Goal: Find specific page/section

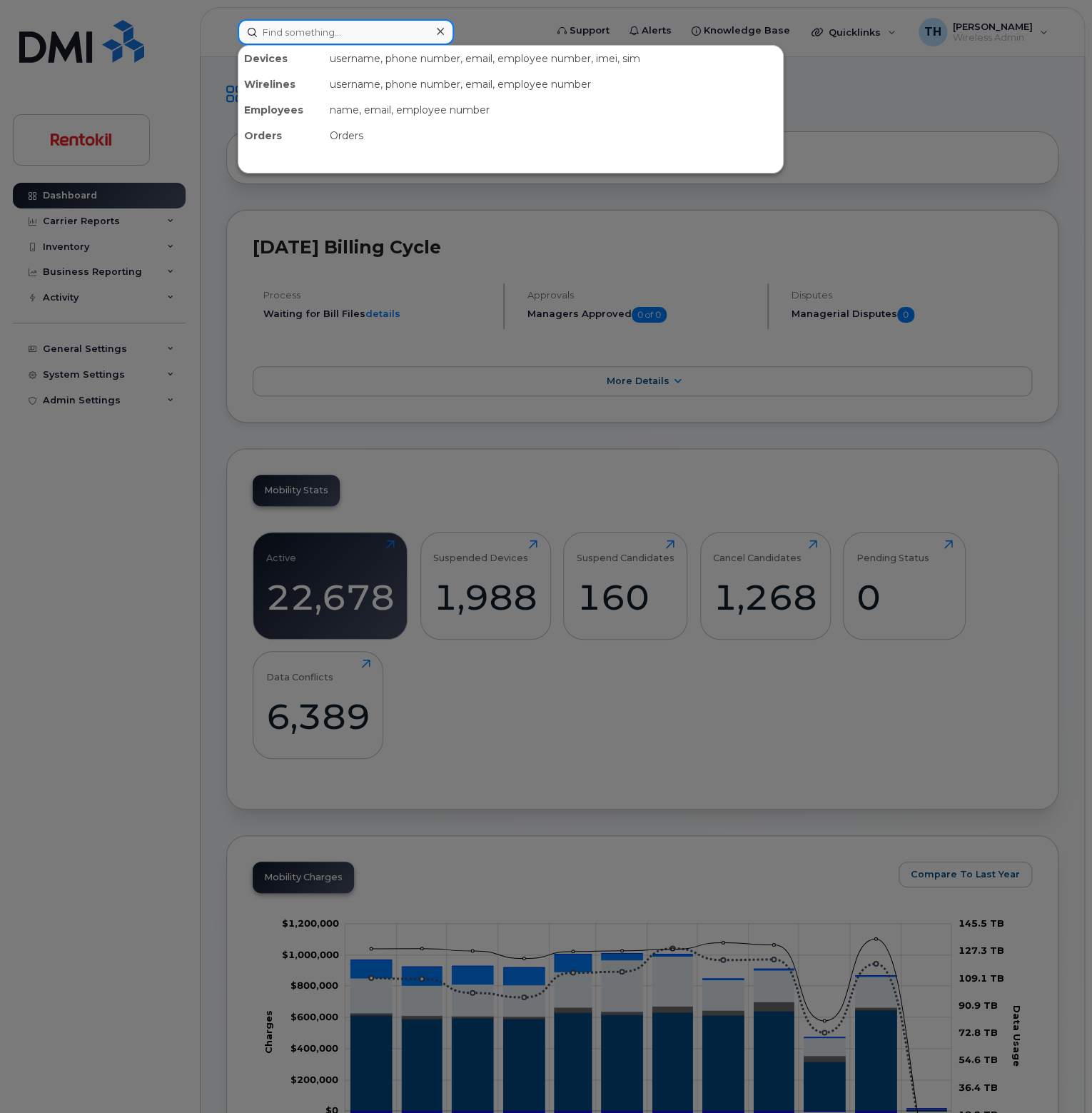
click at [306, 20] on div "Devices username, phone number, email, employee number, imei, sim Wirelines use…" at bounding box center [386, 32] width 321 height 26
paste input "901.254.3365"
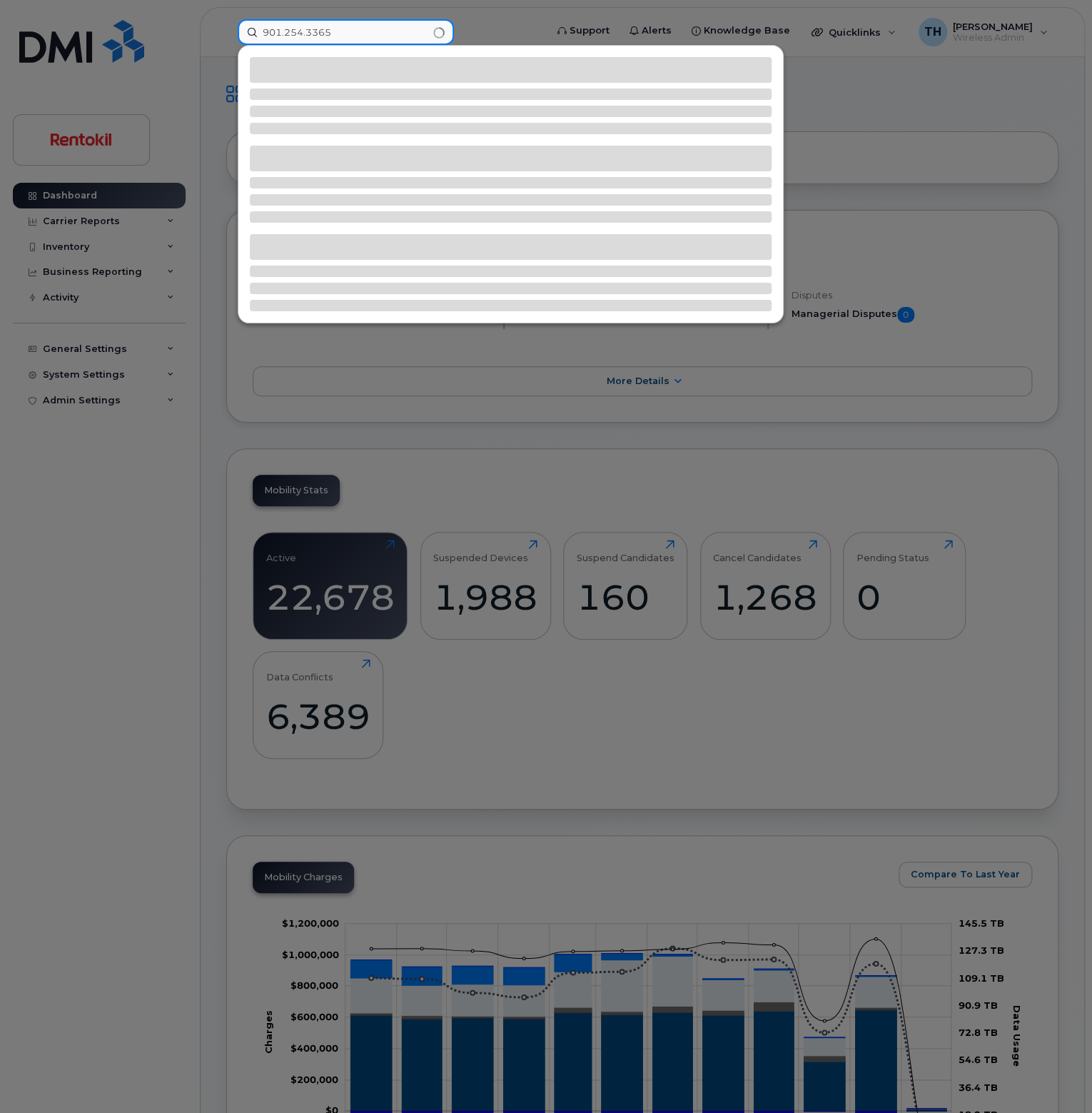
click at [383, 30] on input "901.254.3365" at bounding box center [346, 32] width 216 height 26
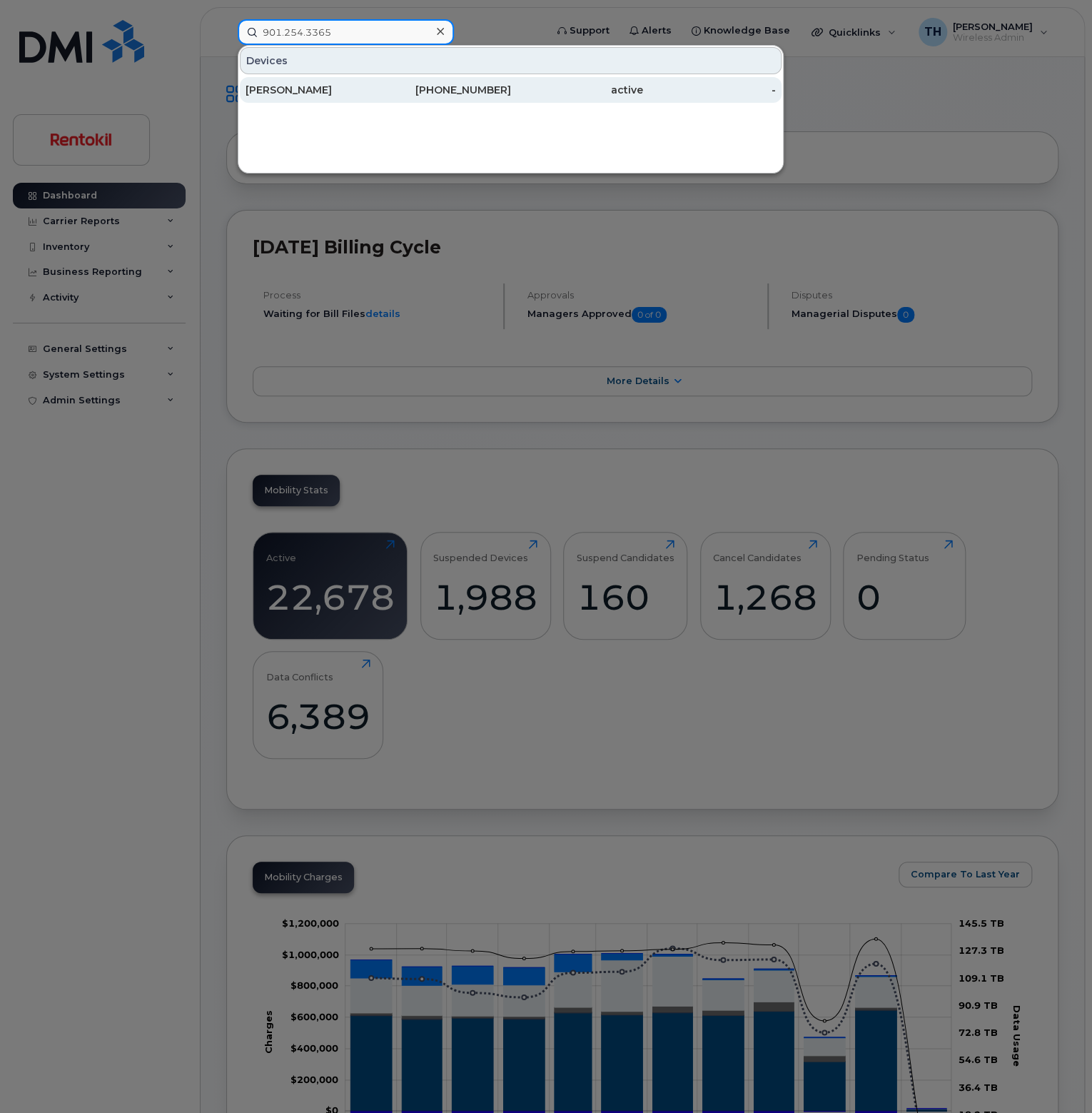
type input "901.254.3365"
click at [376, 90] on div "[PERSON_NAME]" at bounding box center [311, 90] width 132 height 14
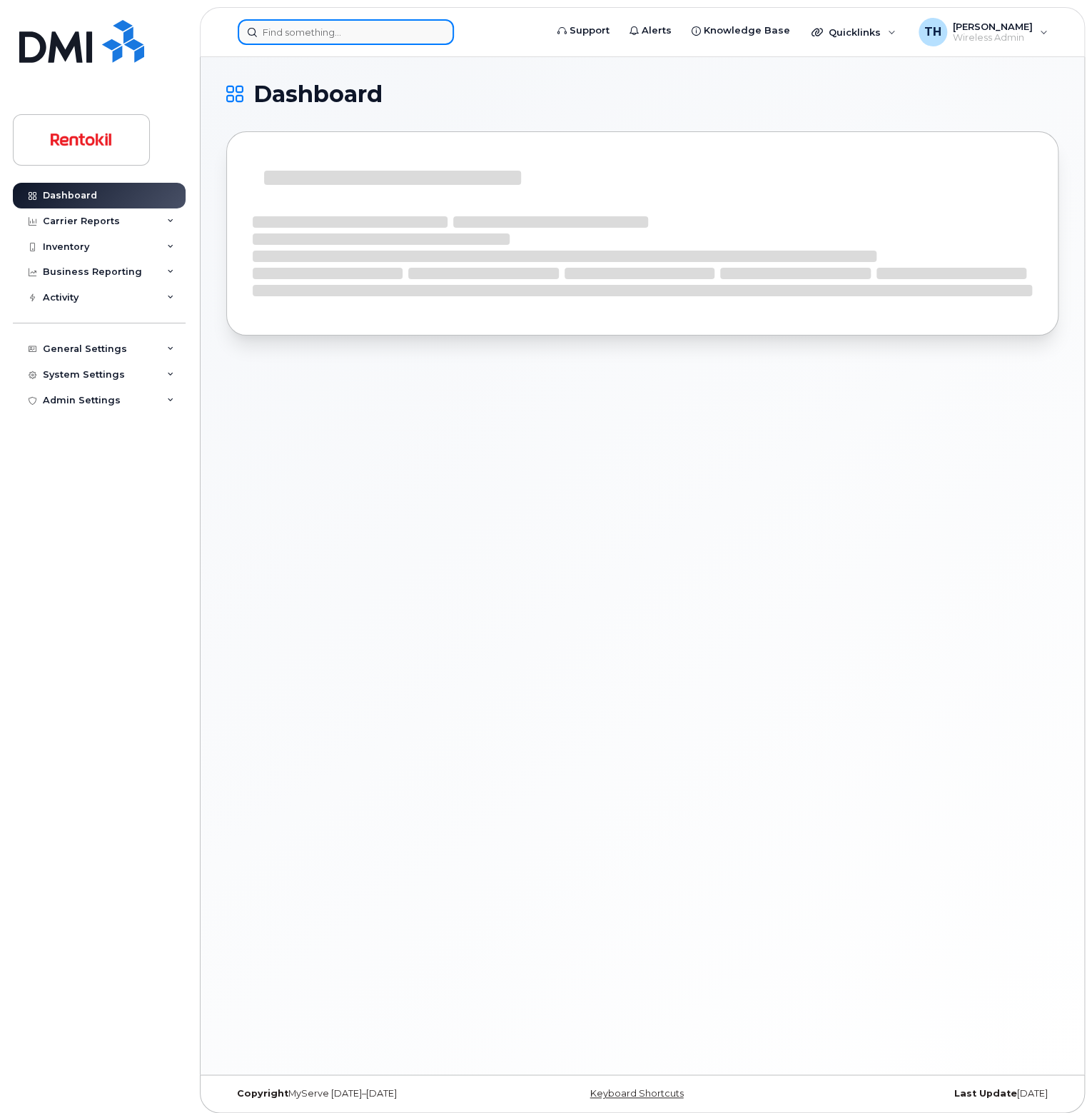
click at [324, 26] on input at bounding box center [346, 32] width 216 height 26
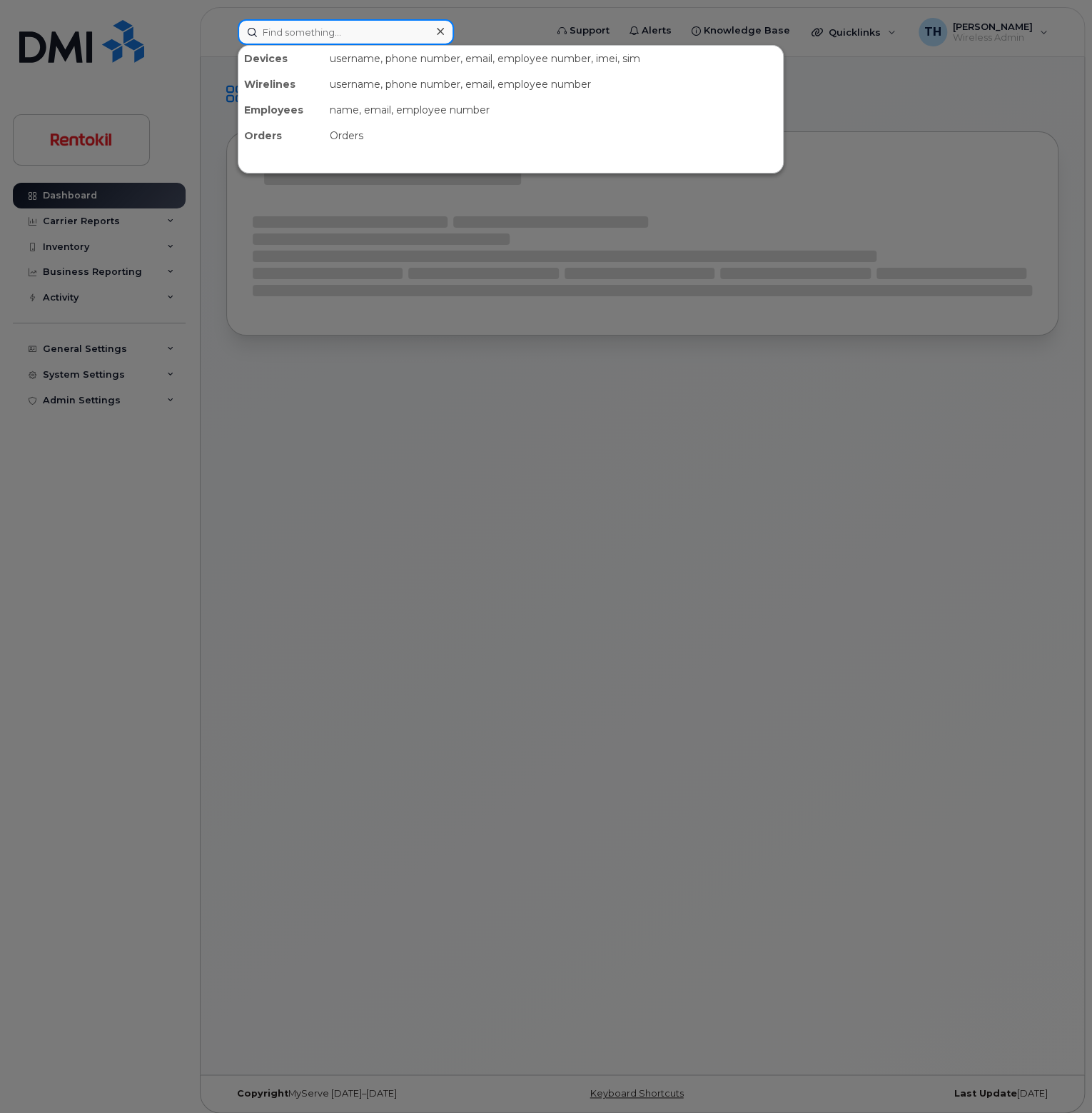
paste input "matthew.pedigo@rentokil-terminix.com"
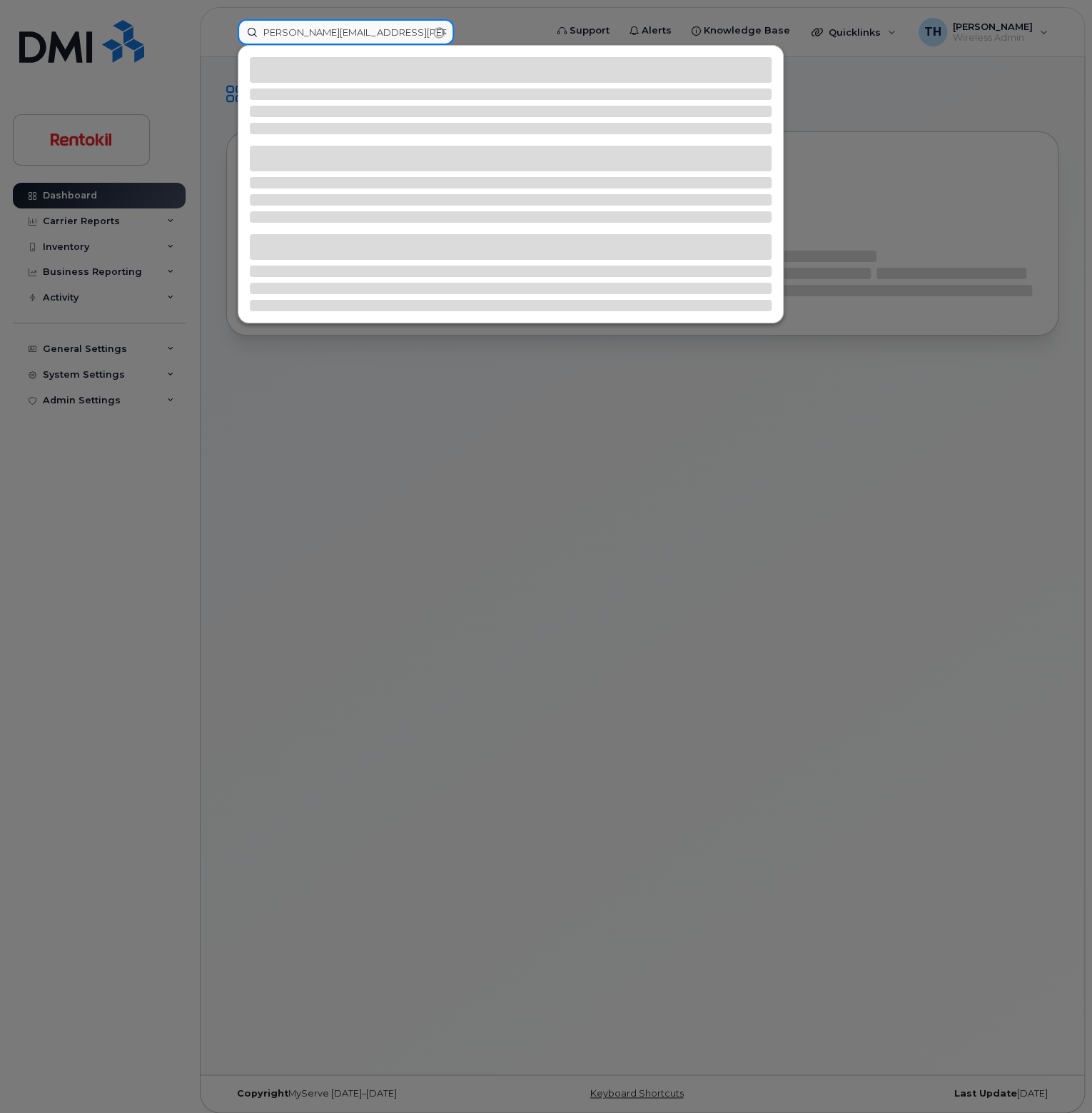
click at [392, 34] on input "matthew.pedigo@rentokil-terminix.com" at bounding box center [346, 32] width 216 height 26
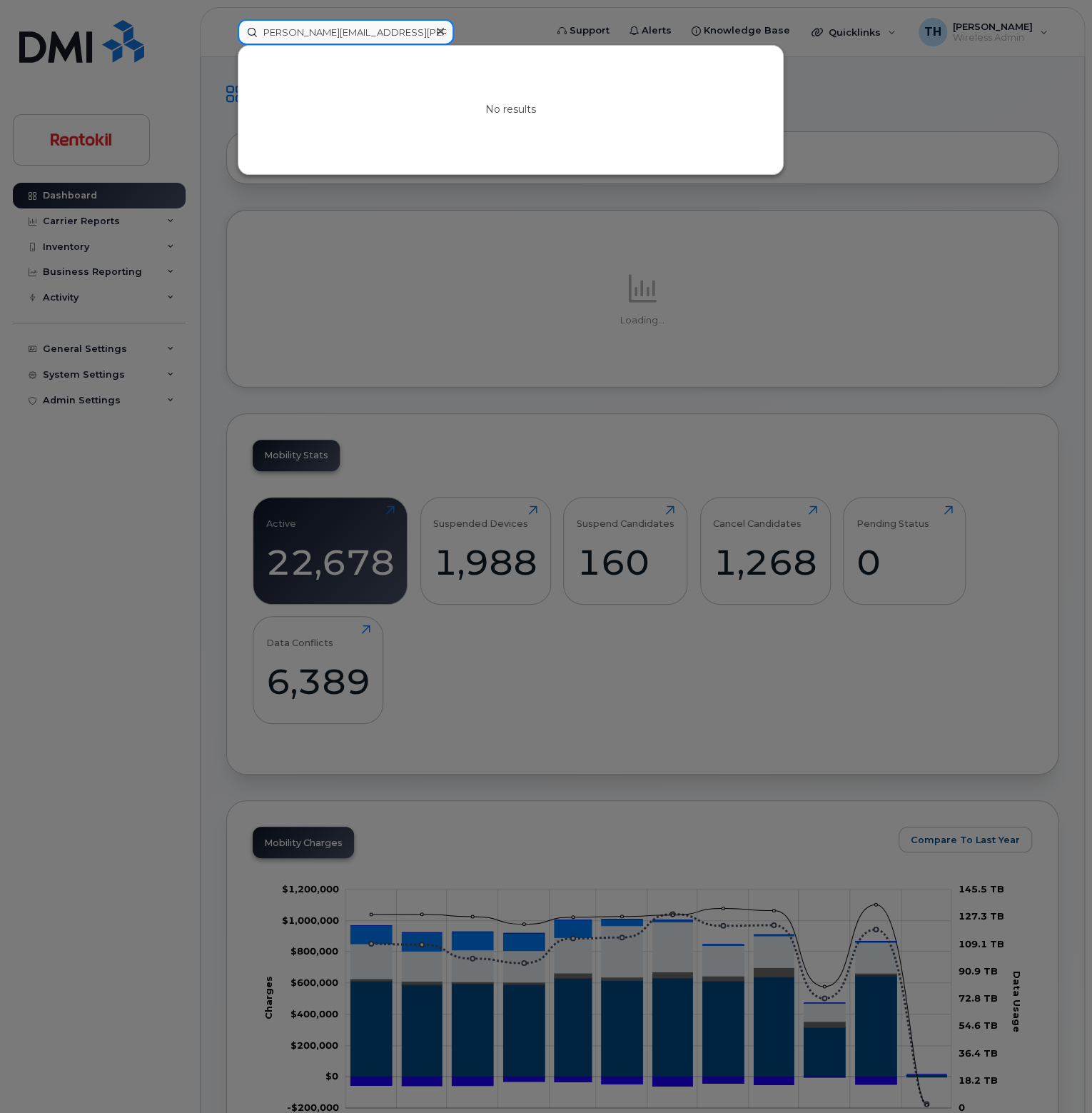
type input "matthew.pedigo@rentokil-terminix.com"
